Goal: Check status: Check status

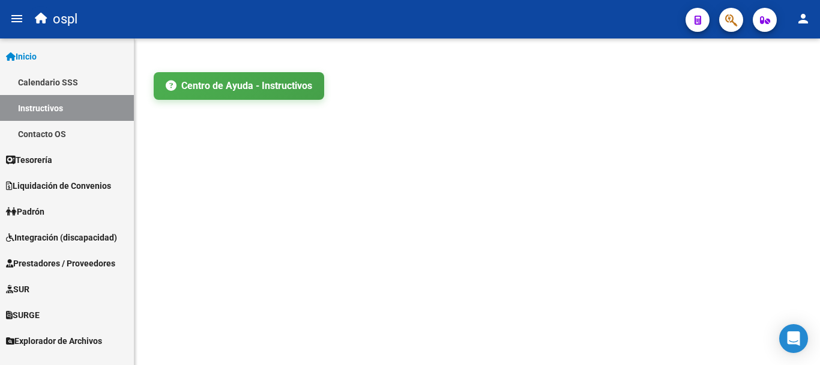
click at [46, 264] on span "Prestadores / Proveedores" at bounding box center [60, 262] width 109 height 13
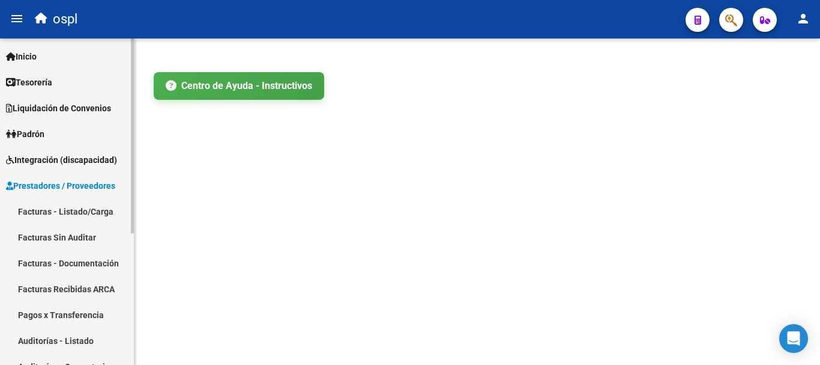
click at [76, 208] on link "Facturas - Listado/Carga" at bounding box center [67, 211] width 134 height 26
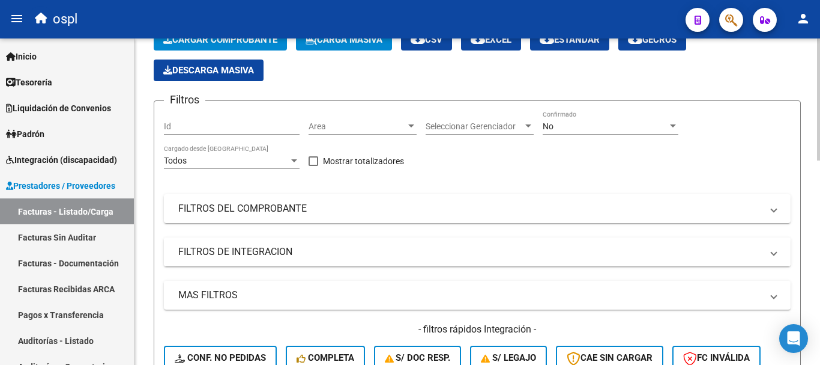
scroll to position [60, 0]
click at [240, 250] on mat-panel-title "FILTROS DE INTEGRACION" at bounding box center [470, 250] width 584 height 13
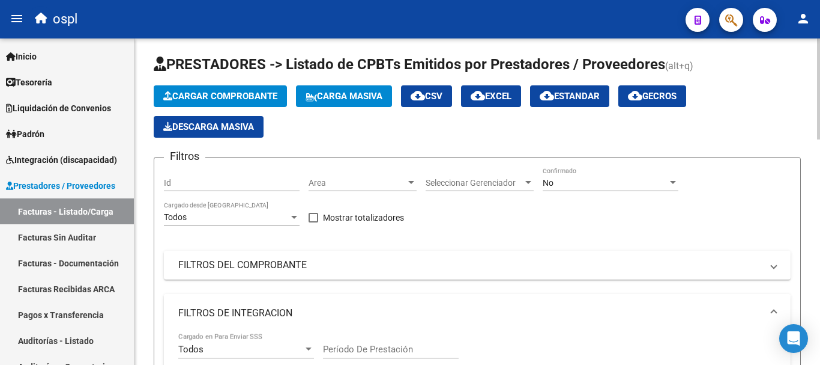
scroll to position [0, 0]
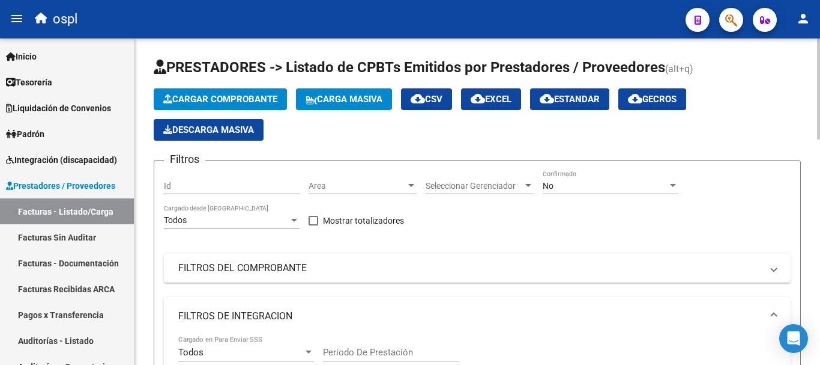
click at [249, 267] on mat-panel-title "FILTROS DEL COMPROBANTE" at bounding box center [470, 267] width 584 height 13
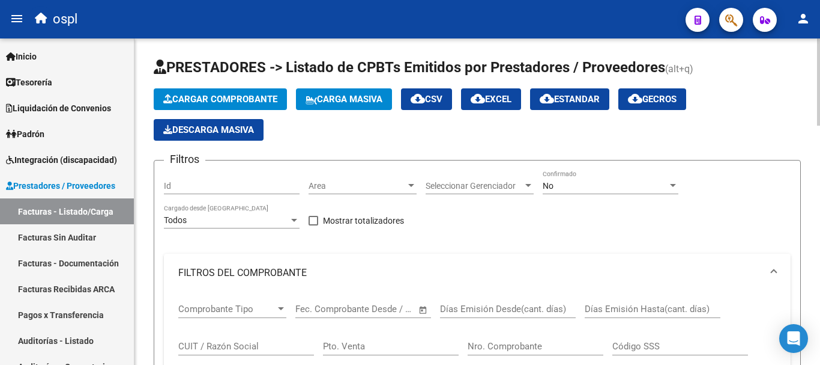
click at [223, 345] on input "CUIT / Razón Social" at bounding box center [246, 346] width 136 height 11
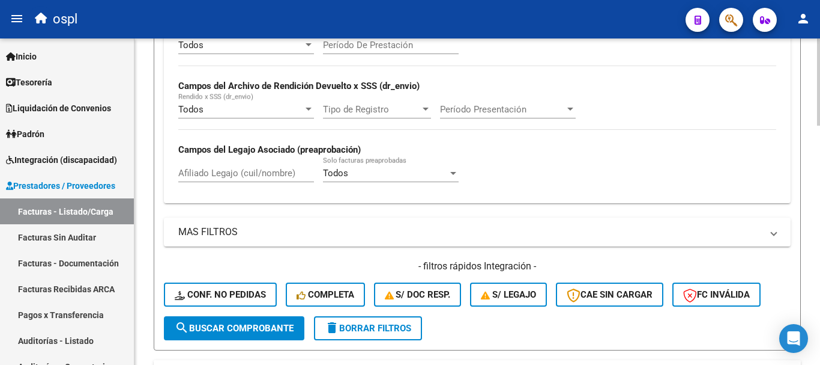
scroll to position [480, 0]
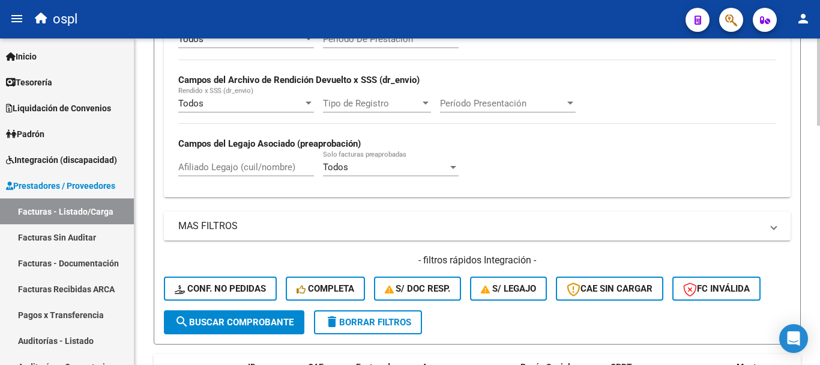
type input "garrah"
click at [237, 321] on span "search Buscar Comprobante" at bounding box center [234, 322] width 119 height 11
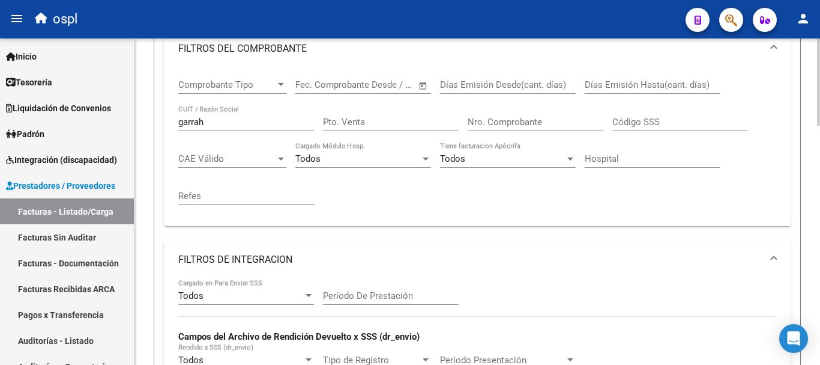
scroll to position [180, 0]
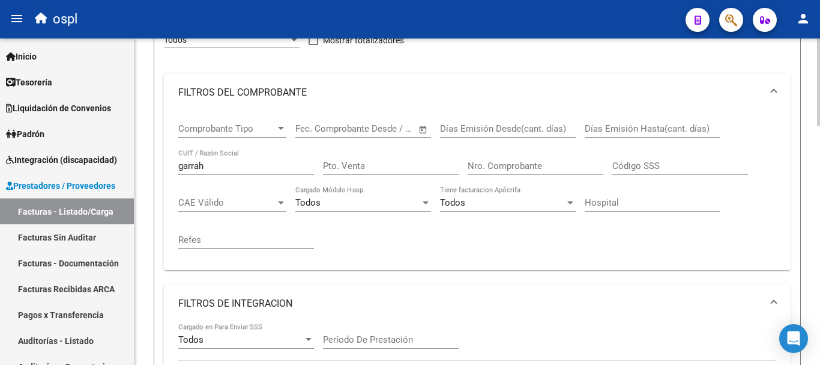
click at [513, 166] on input "Nro. Comprobante" at bounding box center [536, 165] width 136 height 11
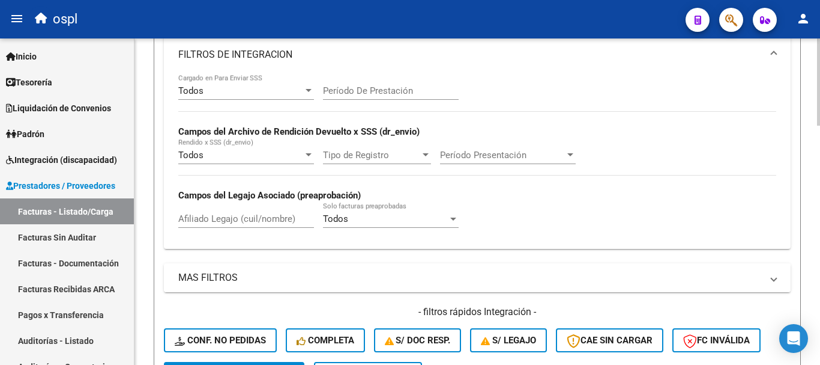
scroll to position [541, 0]
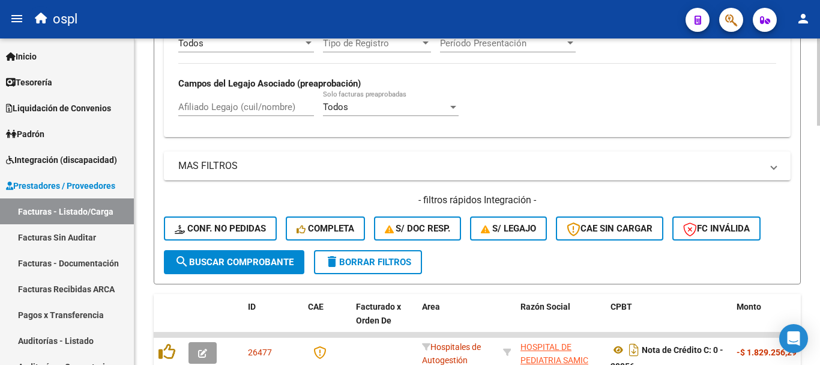
type input "30067"
click at [275, 254] on button "search Buscar Comprobante" at bounding box center [234, 262] width 141 height 24
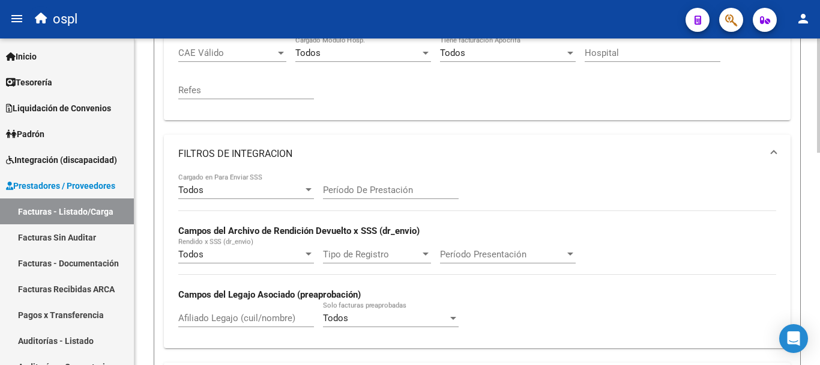
scroll to position [300, 0]
